Goal: Transaction & Acquisition: Purchase product/service

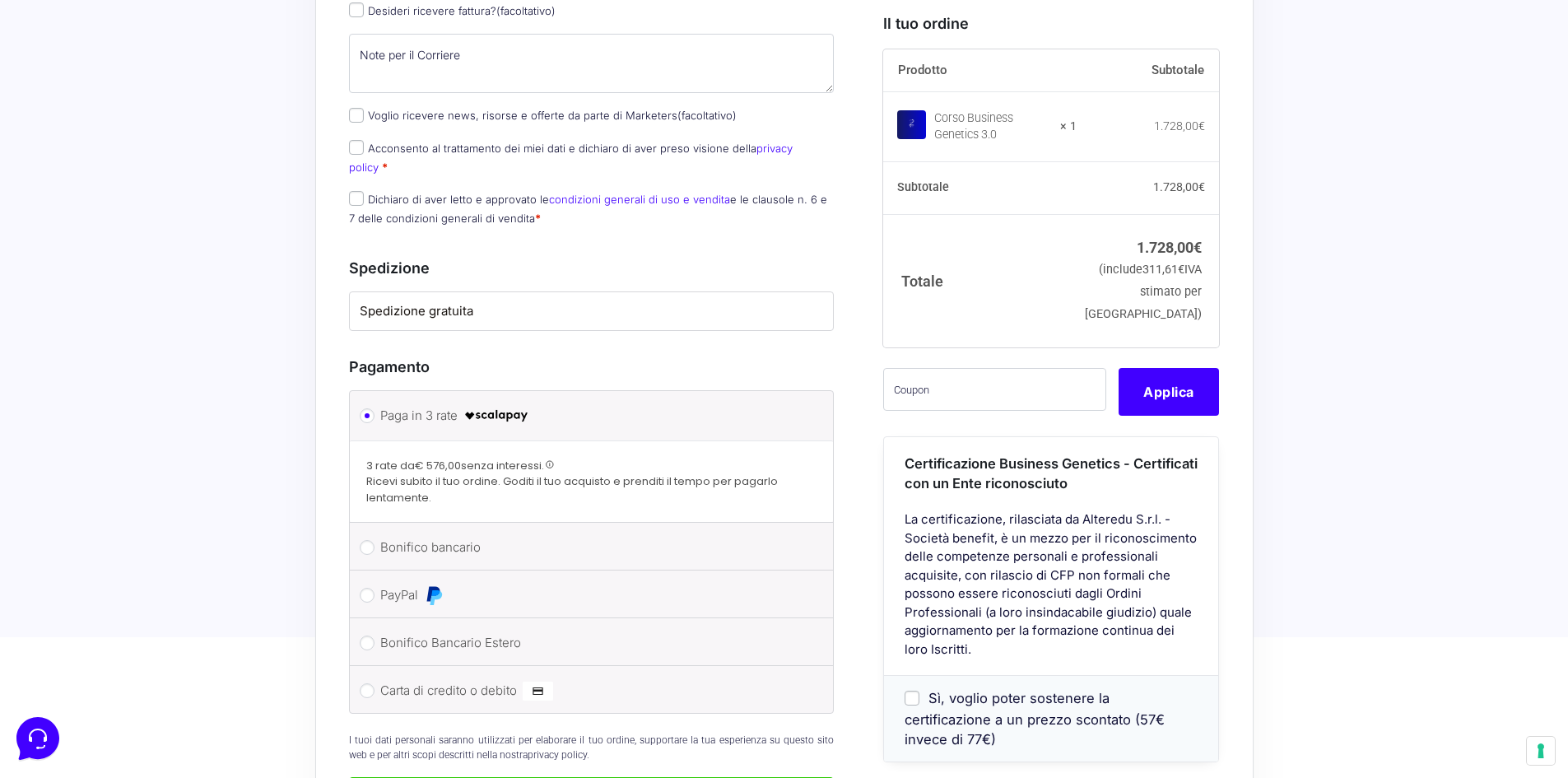
scroll to position [988, 0]
click at [369, 588] on input "PayPal" at bounding box center [366, 595] width 15 height 15
radio input "true"
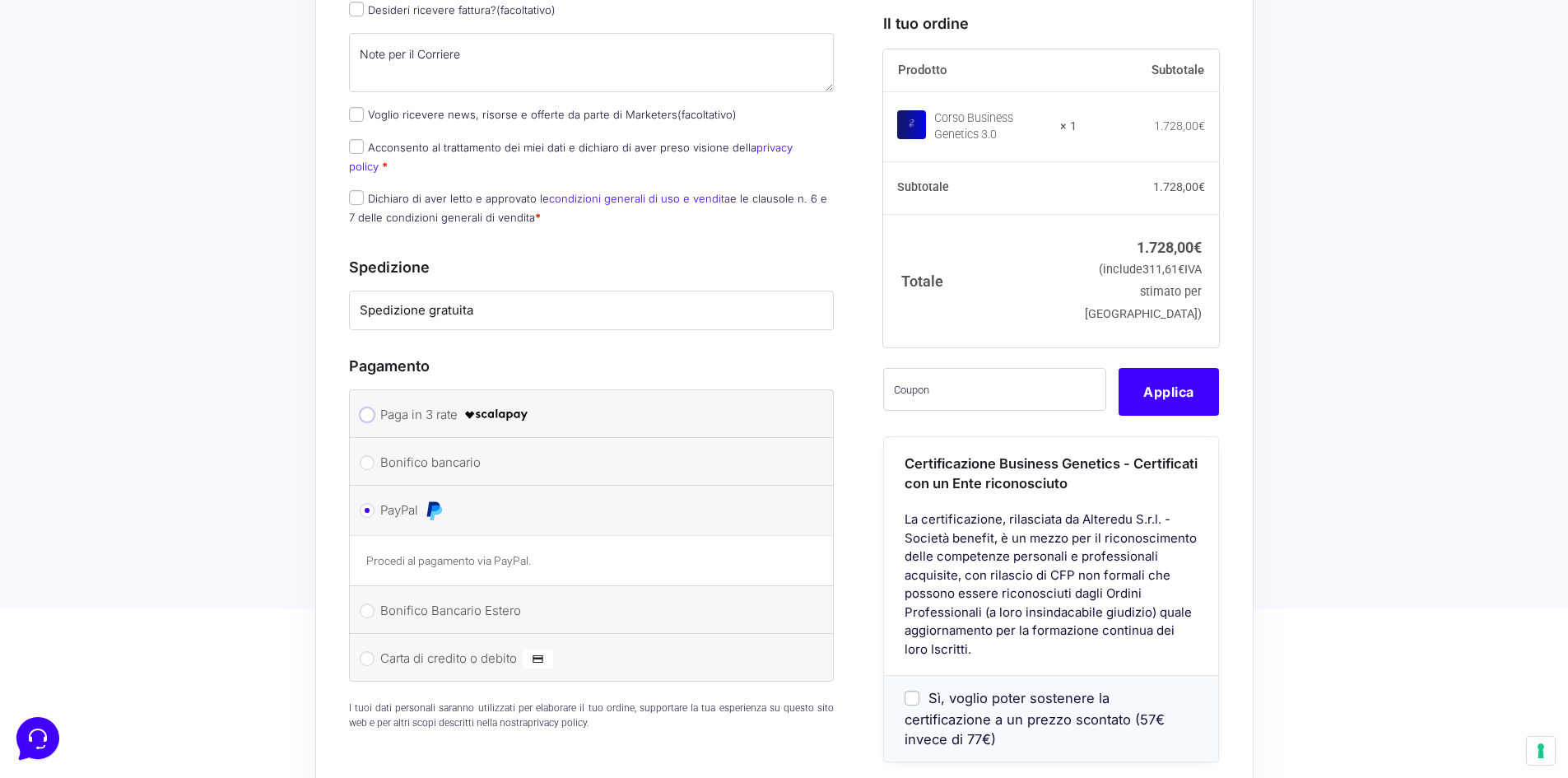
click at [369, 407] on input "Paga in 3 rate" at bounding box center [366, 414] width 15 height 15
radio input "true"
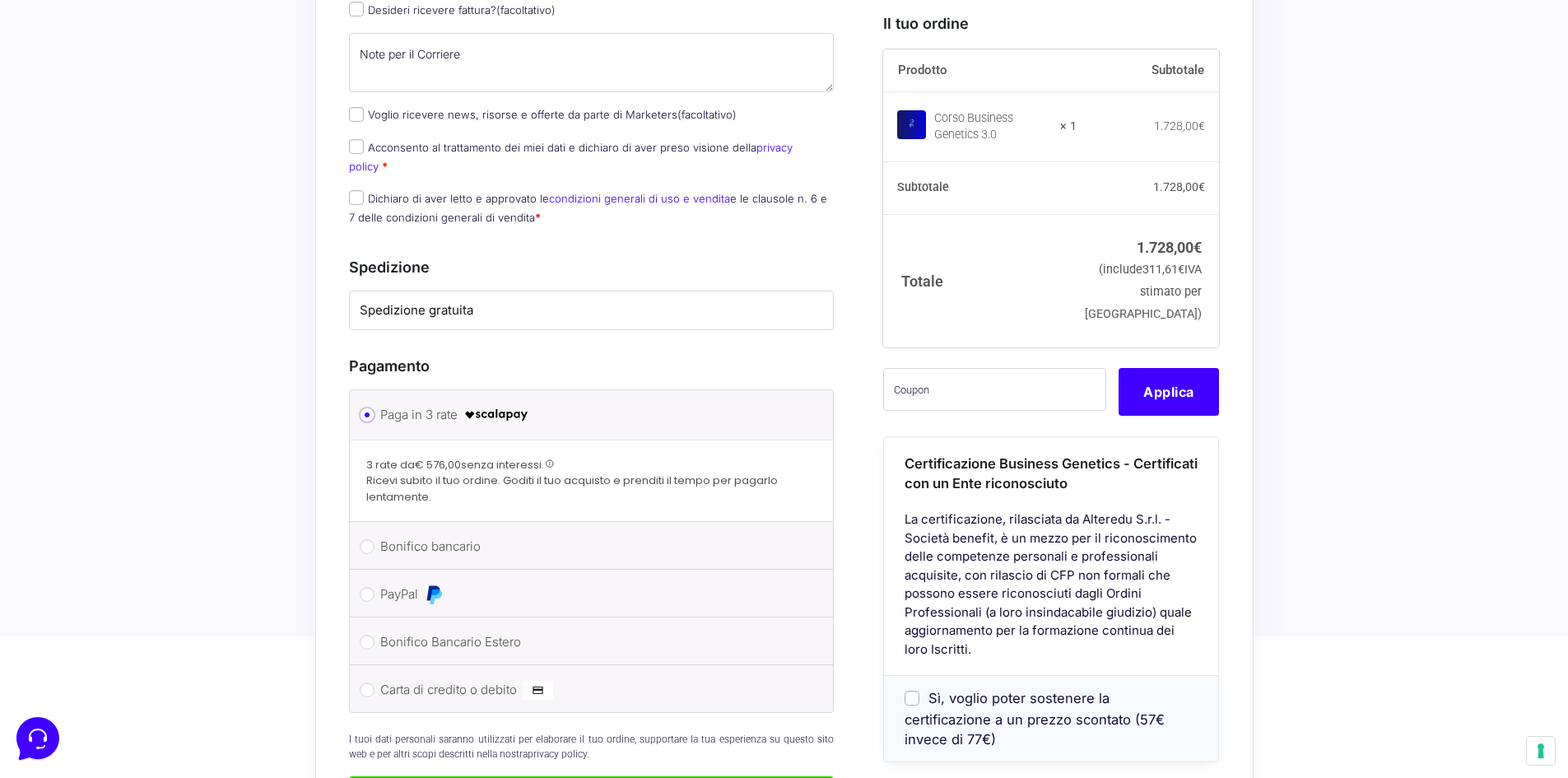
click at [369, 407] on input "Paga in 3 rate" at bounding box center [366, 414] width 15 height 15
click at [375, 573] on li "PayPal Procedi al pagamento via PayPal." at bounding box center [591, 594] width 484 height 48
click at [371, 588] on input "PayPal" at bounding box center [366, 595] width 15 height 15
radio input "true"
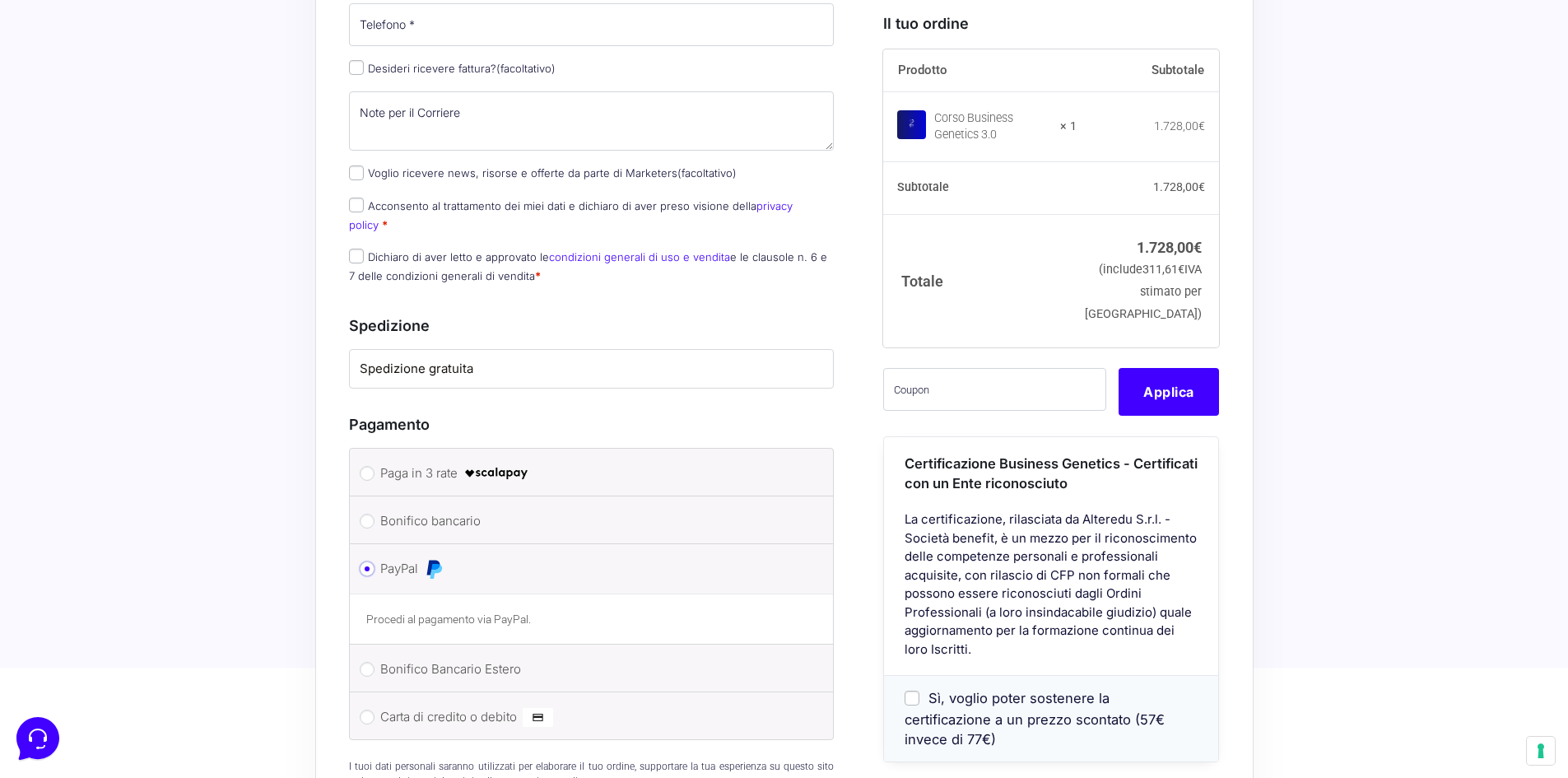
scroll to position [824, 0]
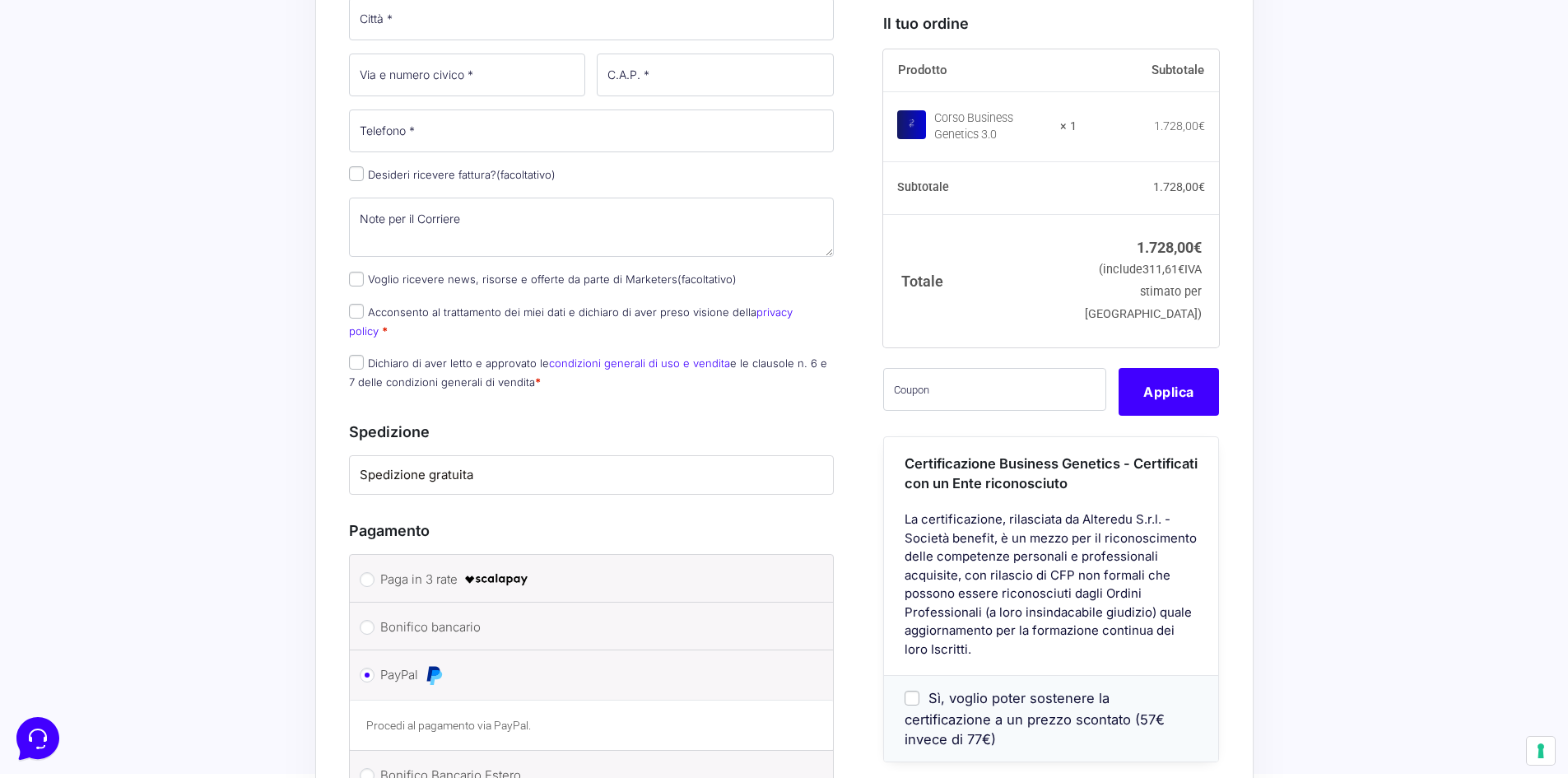
click at [474, 466] on label "Spedizione gratuita" at bounding box center [591, 475] width 464 height 19
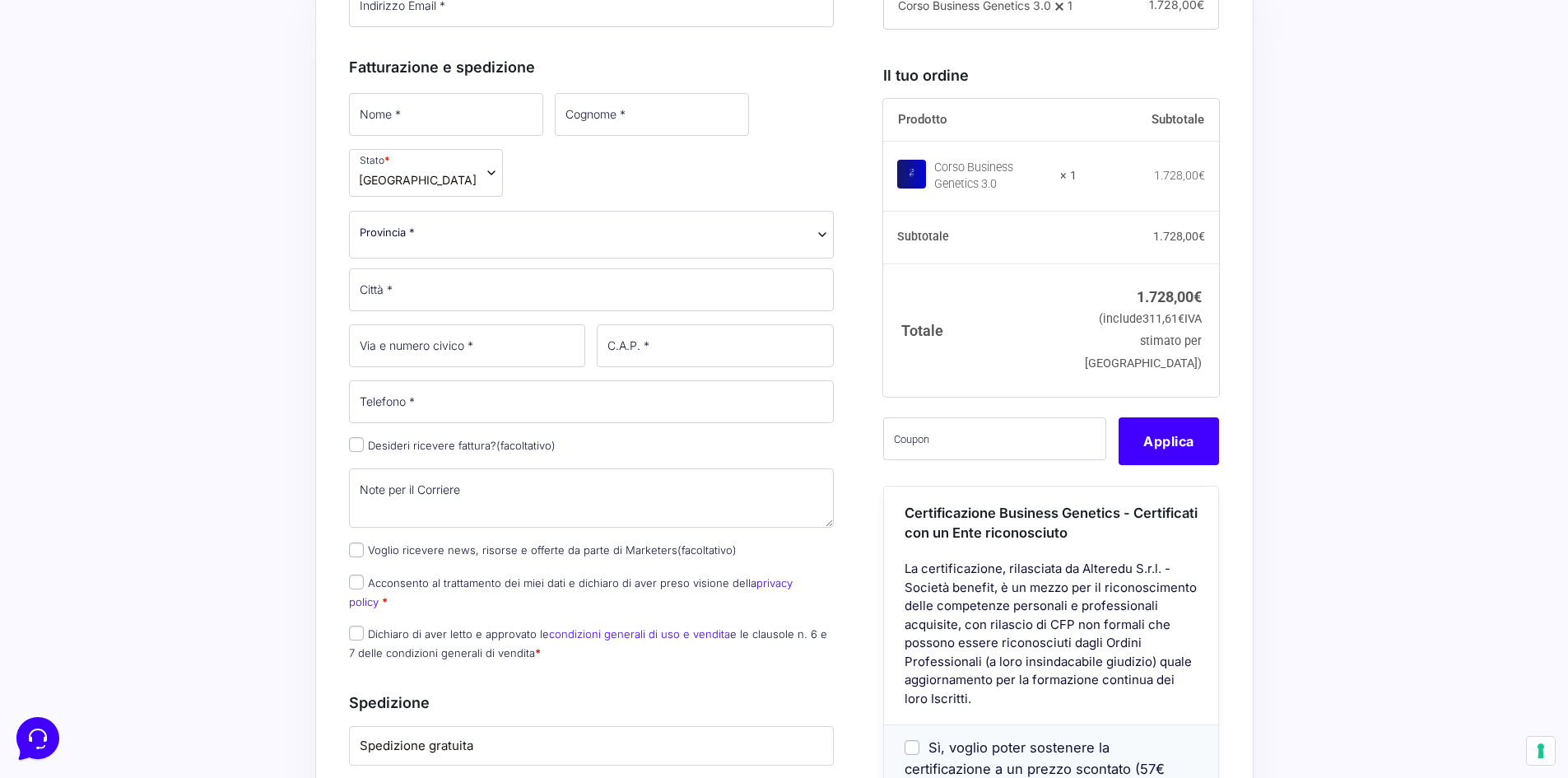
scroll to position [577, 0]
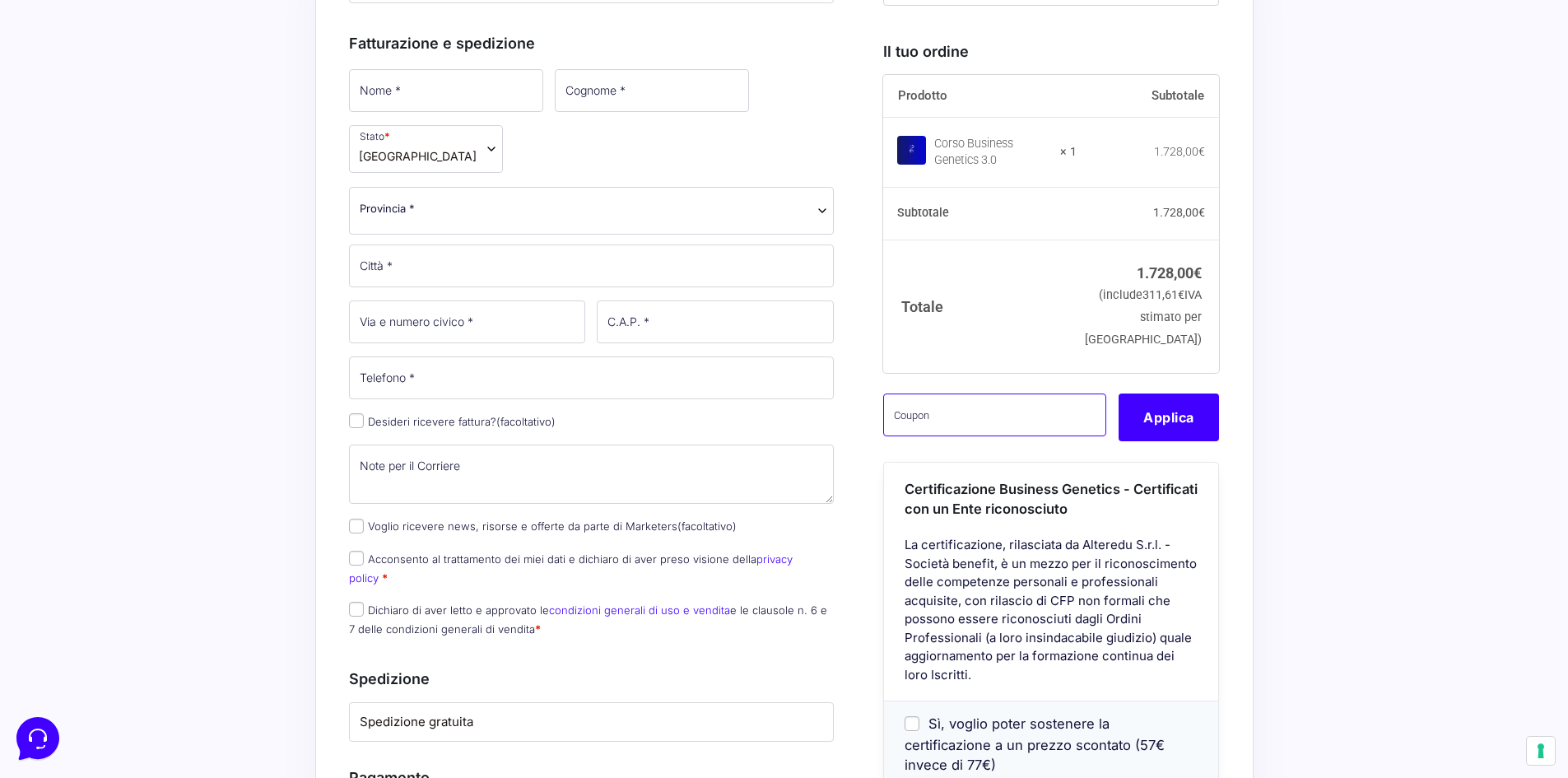
click at [1044, 435] on input "text" at bounding box center [995, 414] width 223 height 43
paste input "CLIPRO200BG"
type input "CLIPRO200BG"
click at [1138, 441] on button "Applica" at bounding box center [1169, 417] width 101 height 48
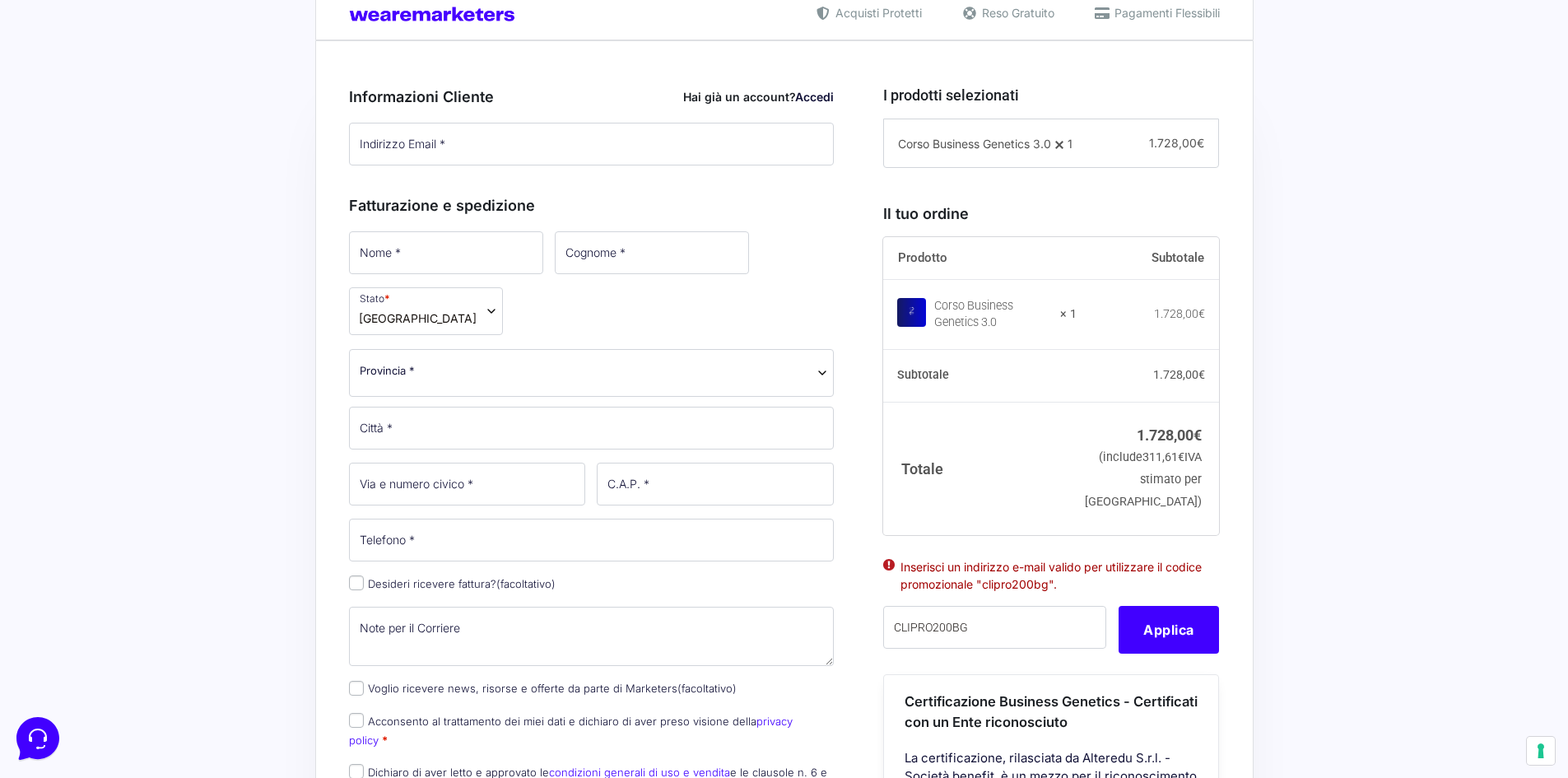
scroll to position [411, 0]
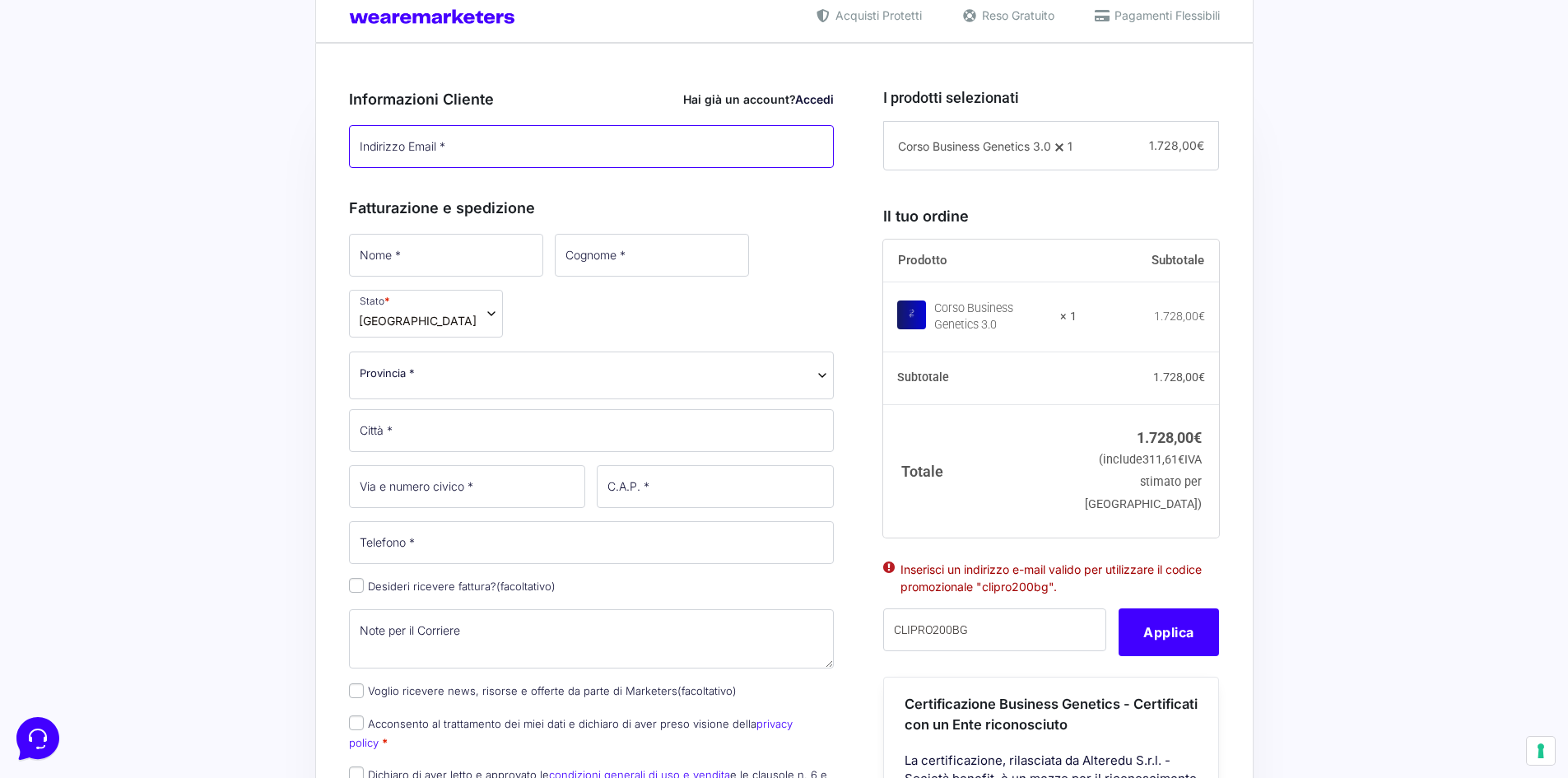
click at [504, 150] on input "Indirizzo Email *" at bounding box center [592, 146] width 486 height 43
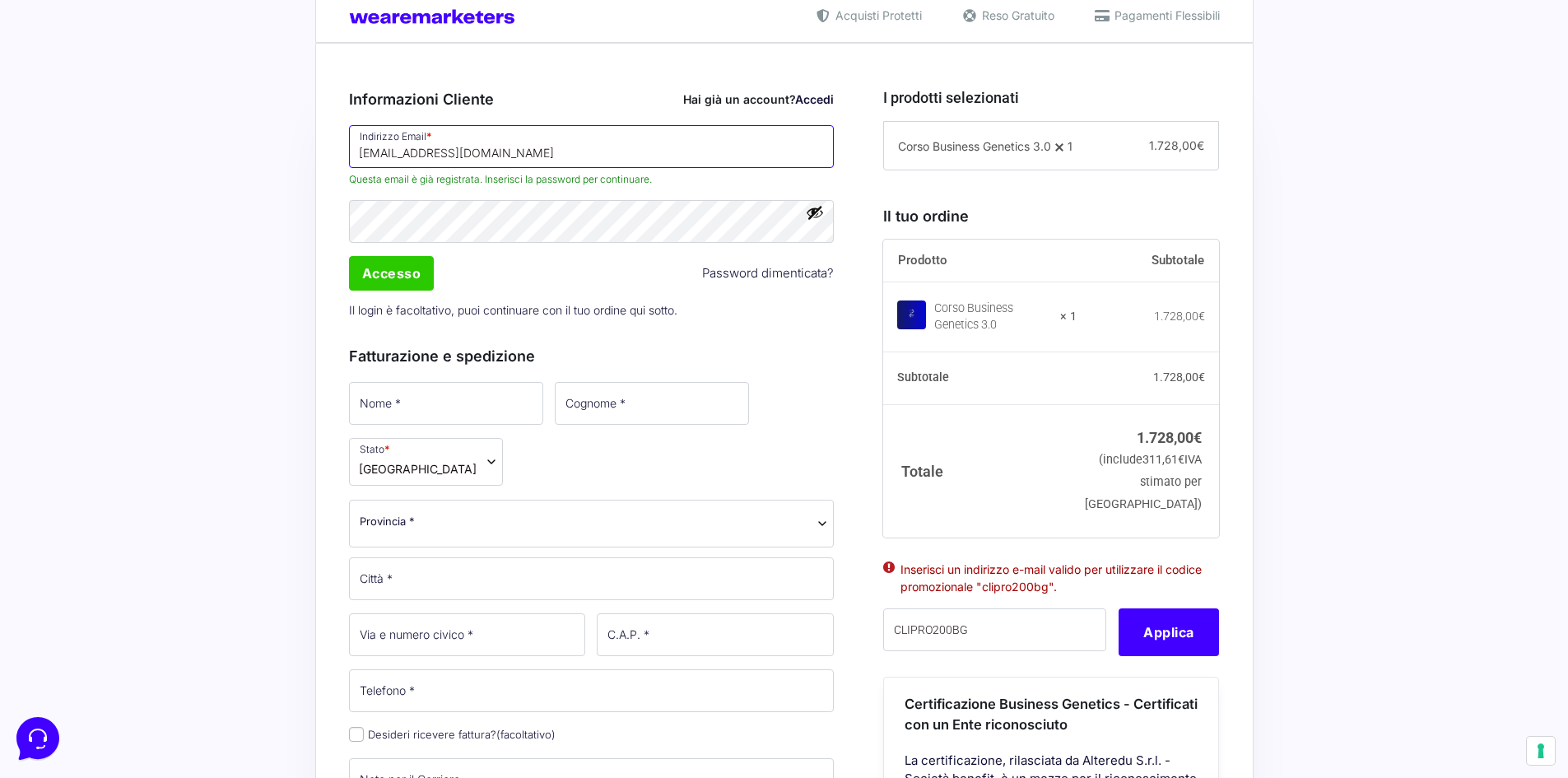
type input "[EMAIL_ADDRESS][DOMAIN_NAME]"
click at [813, 221] on button "Mostra password" at bounding box center [815, 212] width 18 height 18
click at [813, 221] on button "Nascondi password" at bounding box center [815, 212] width 18 height 18
click at [380, 274] on input "Accesso" at bounding box center [392, 273] width 86 height 35
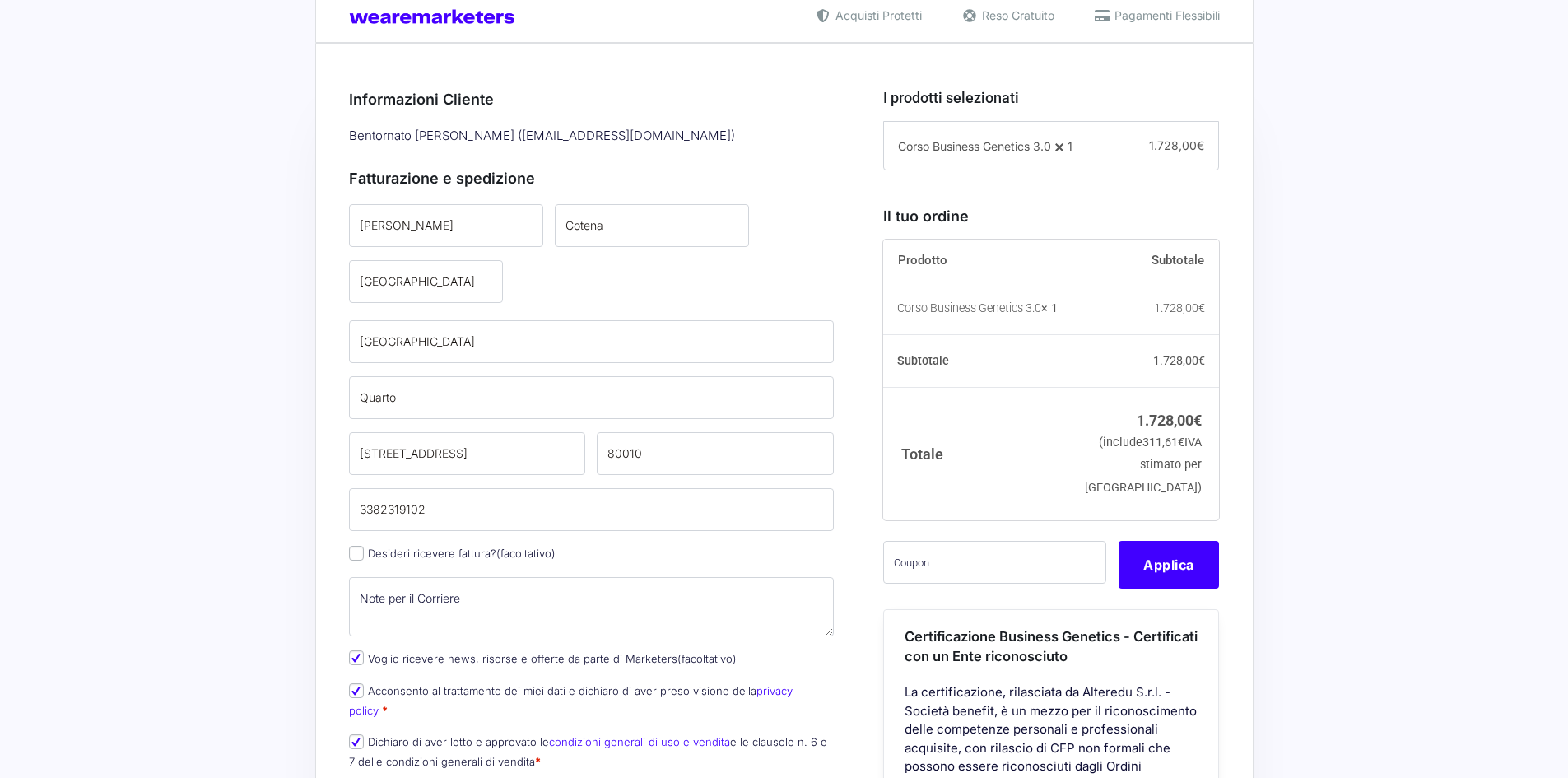
scroll to position [411, 0]
select select
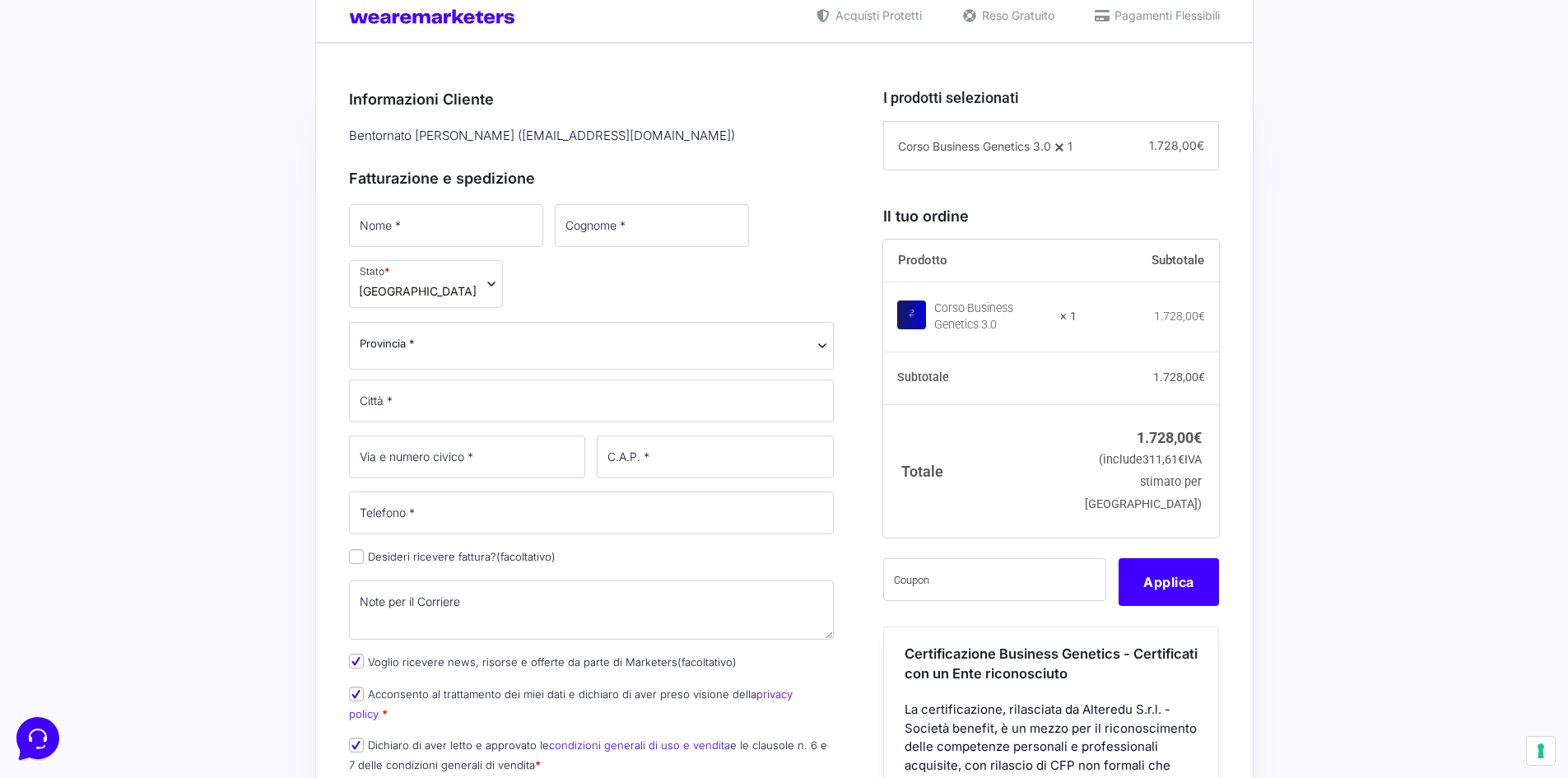
scroll to position [0, 0]
click at [1039, 595] on input "text" at bounding box center [995, 580] width 223 height 43
paste input "CLIPRO200BG"
type input "CLIPRO200BG"
click at [1192, 604] on button "Applica" at bounding box center [1169, 583] width 101 height 48
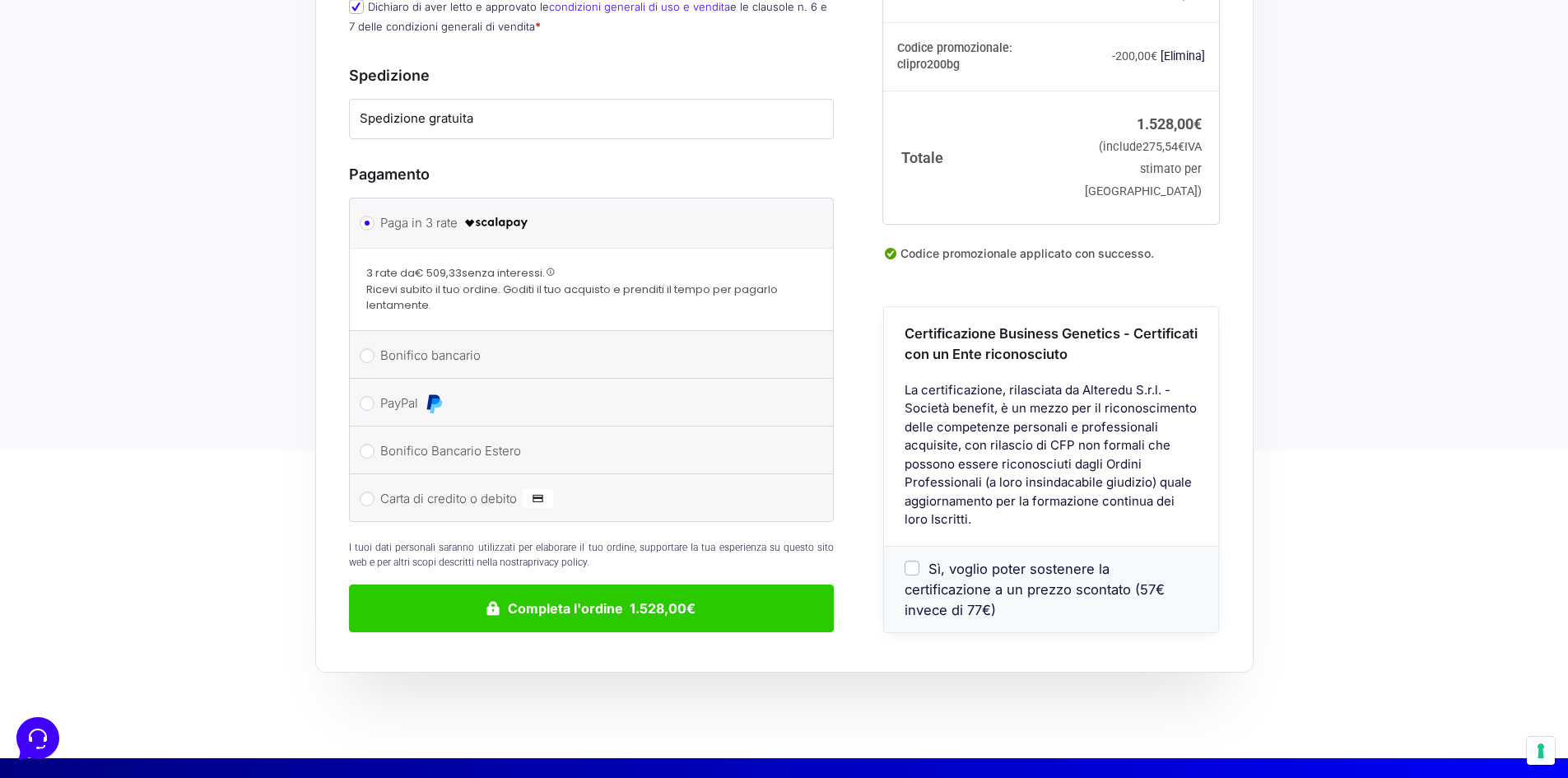
scroll to position [1178, 0]
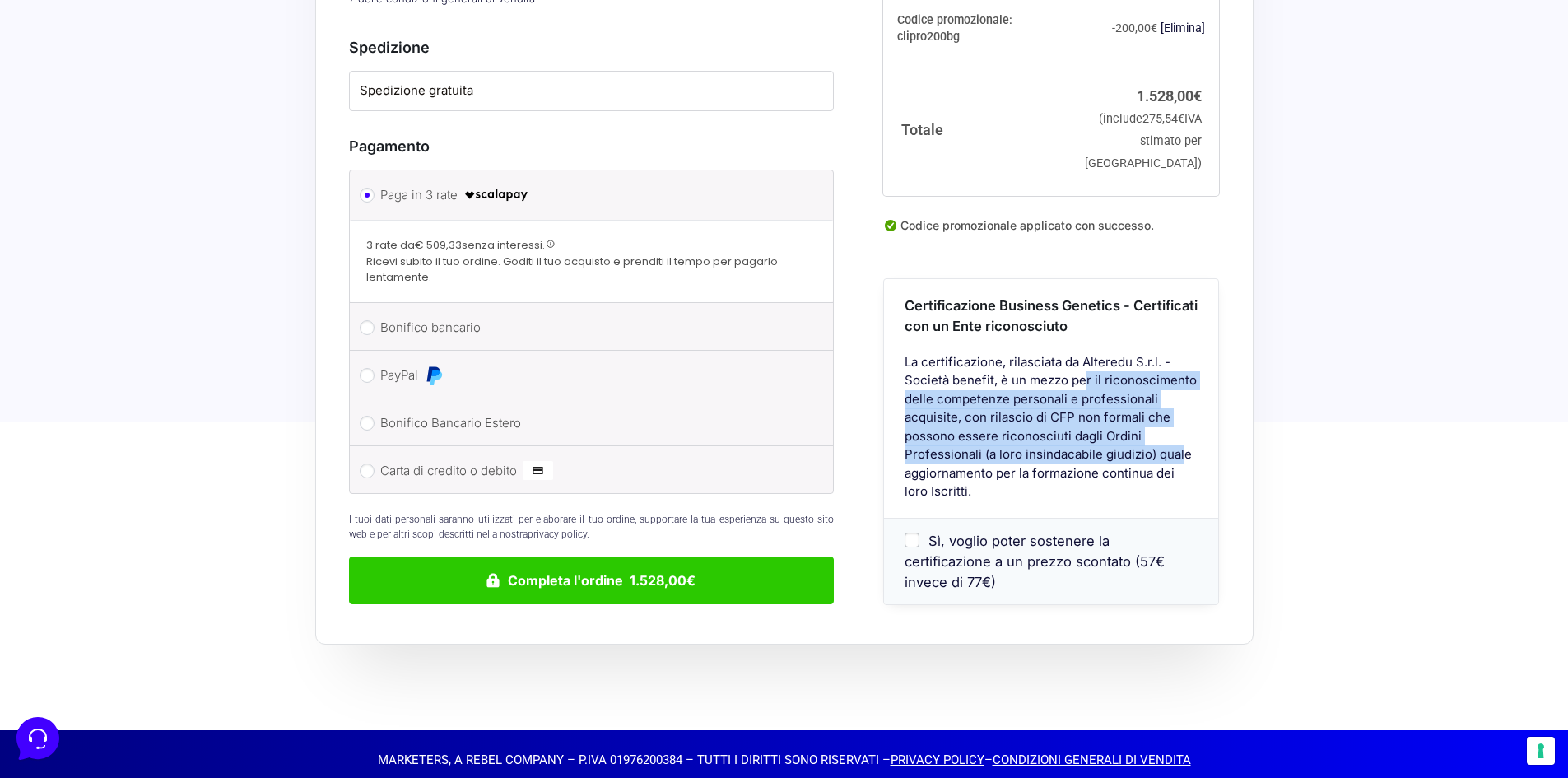
drag, startPoint x: 1053, startPoint y: 383, endPoint x: 1152, endPoint y: 454, distance: 121.8
click at [1152, 454] on div "La certificazione, rilasciata da Alteredu S.r.l. - Società benefit, è un mezzo …" at bounding box center [1051, 434] width 335 height 164
click at [914, 544] on input "Sì, voglio poter sostenere la certificazione a un prezzo scontato (57€ invece d…" at bounding box center [912, 540] width 15 height 15
checkbox input "true"
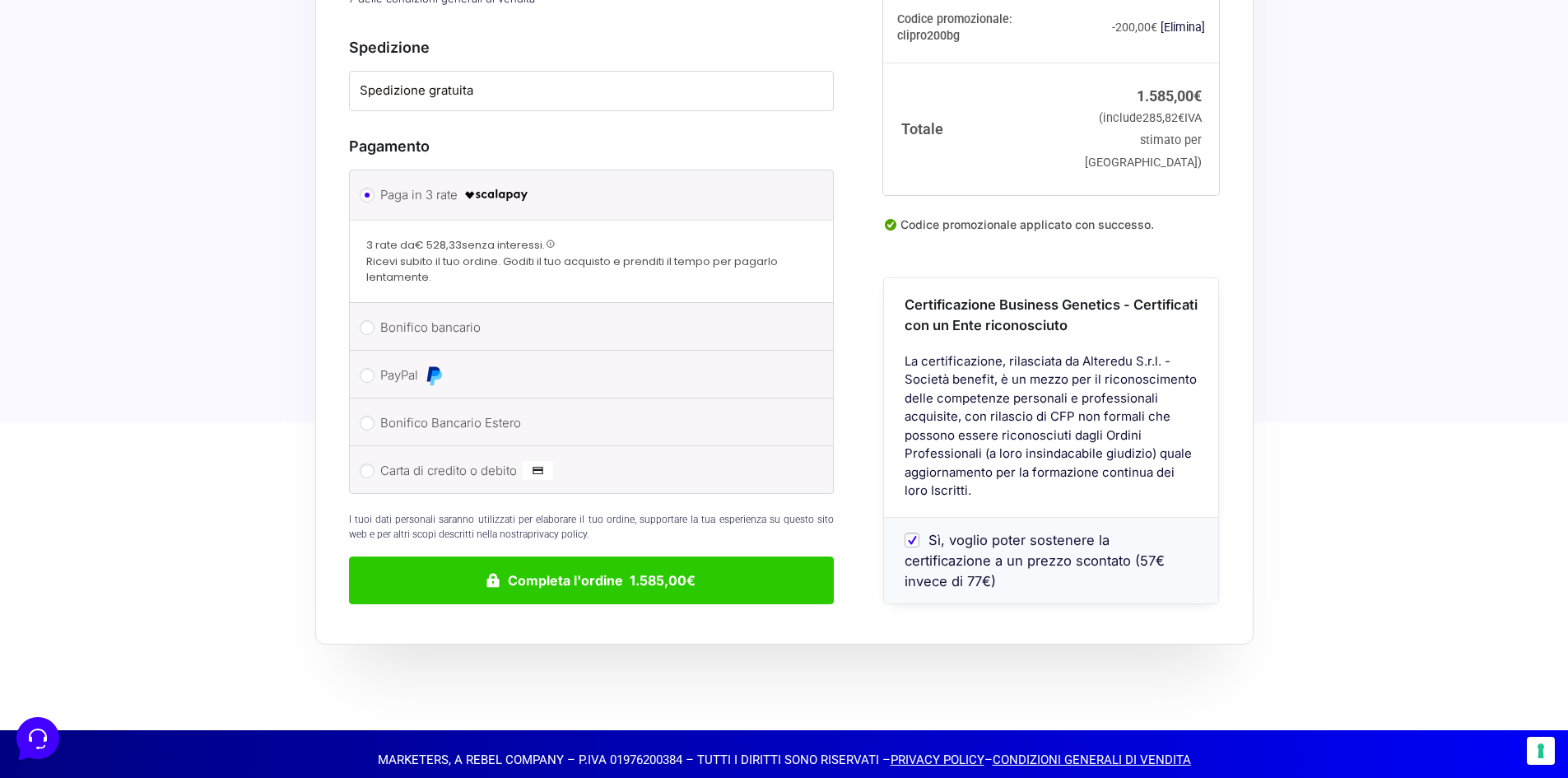
click at [914, 544] on input "Sì, voglio poter sostenere la certificazione a un prezzo scontato (57€ invece d…" at bounding box center [912, 540] width 15 height 15
checkbox input "false"
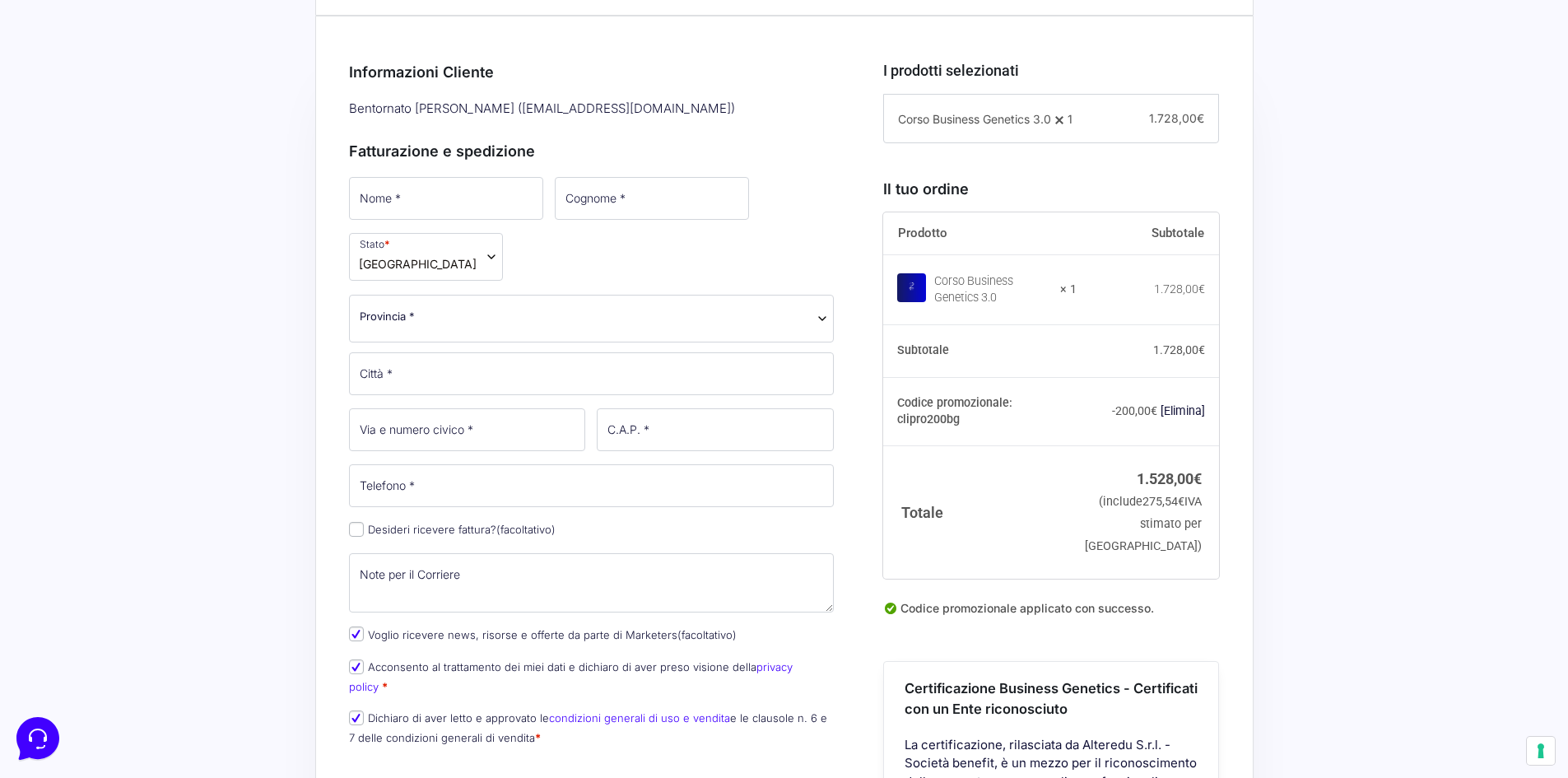
scroll to position [494, 0]
